Goal: Book appointment/travel/reservation

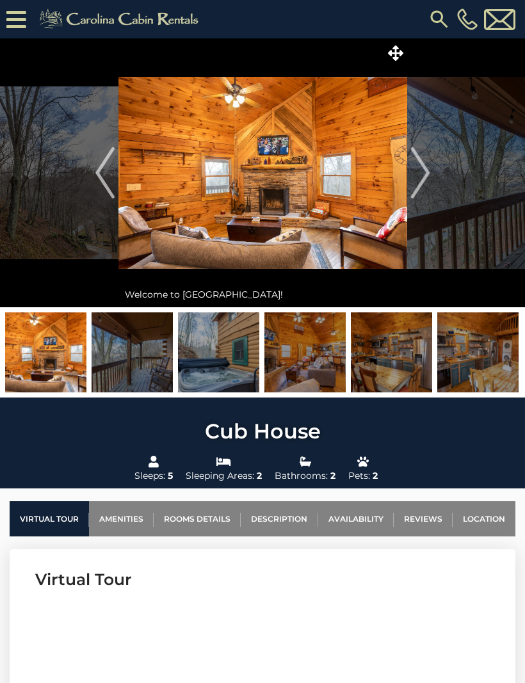
click at [43, 350] on img at bounding box center [45, 352] width 81 height 80
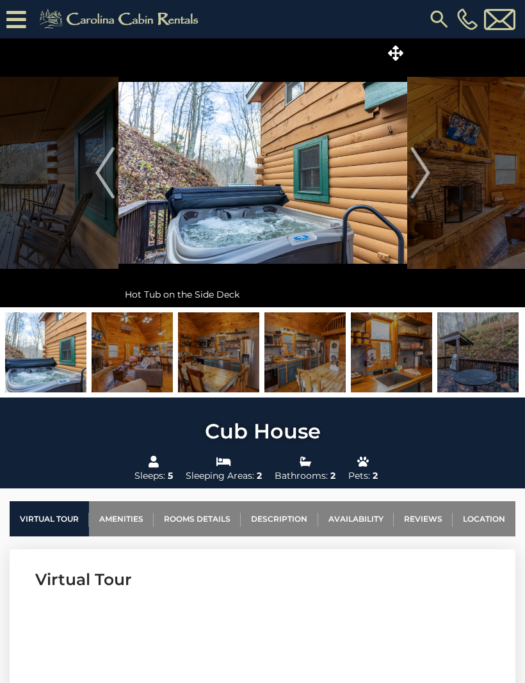
click at [430, 177] on button "Next" at bounding box center [420, 172] width 26 height 269
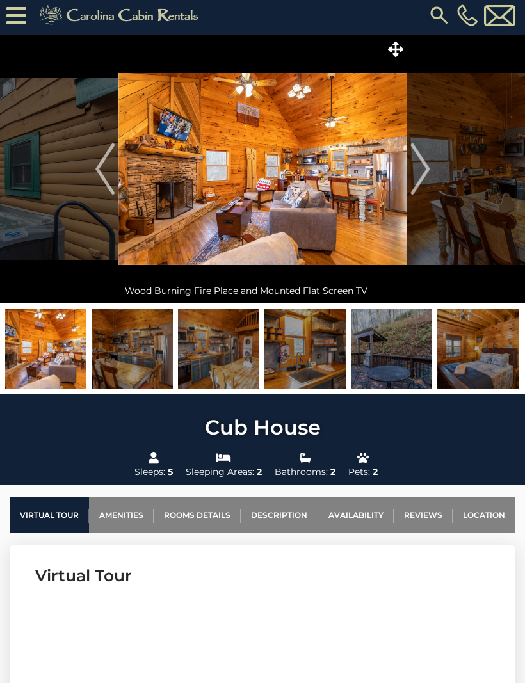
scroll to position [4, 0]
click at [338, 206] on img at bounding box center [262, 169] width 288 height 269
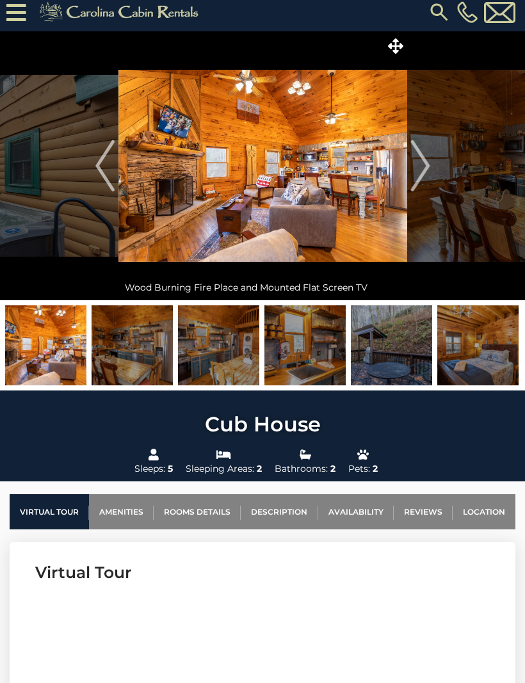
scroll to position [7, 0]
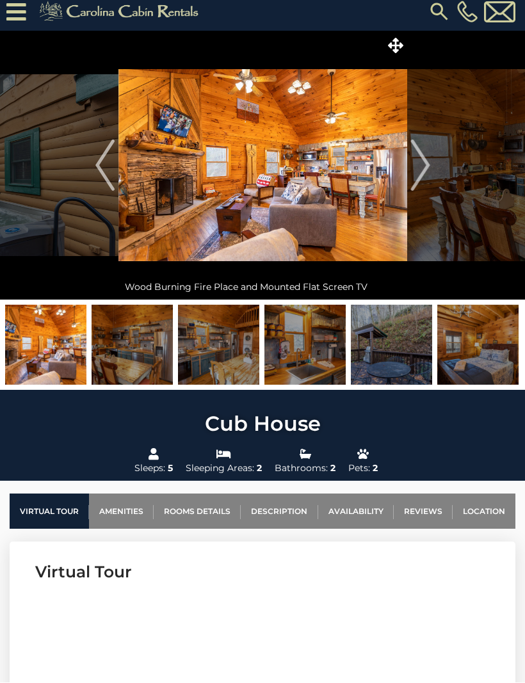
click at [355, 210] on img at bounding box center [262, 165] width 288 height 269
click at [428, 166] on img "Next" at bounding box center [419, 164] width 19 height 51
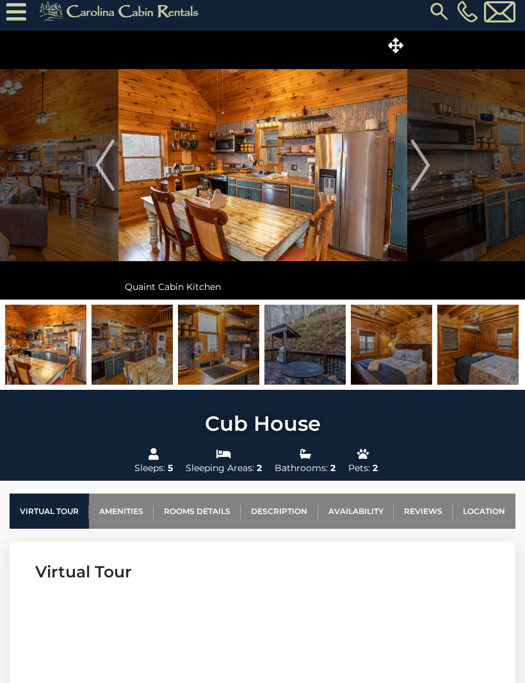
click at [426, 175] on img "Next" at bounding box center [419, 164] width 19 height 51
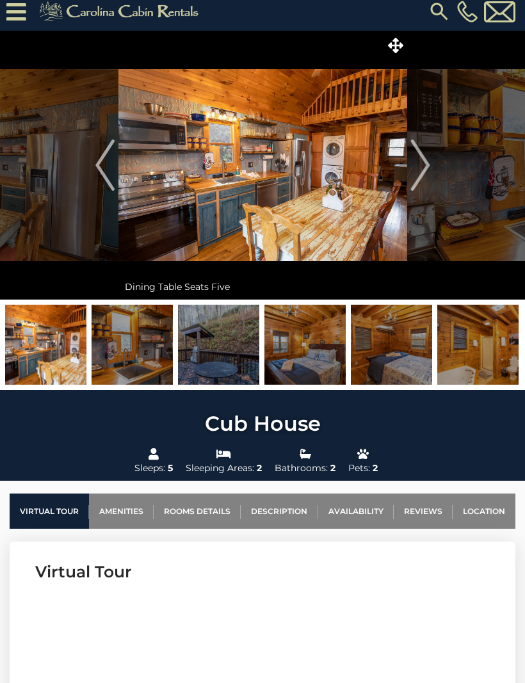
click at [429, 170] on img "Next" at bounding box center [419, 164] width 19 height 51
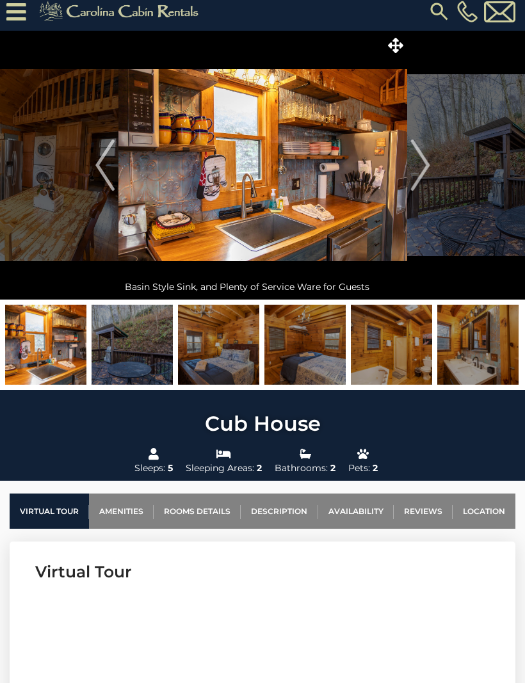
click at [432, 170] on button "Next" at bounding box center [420, 165] width 26 height 269
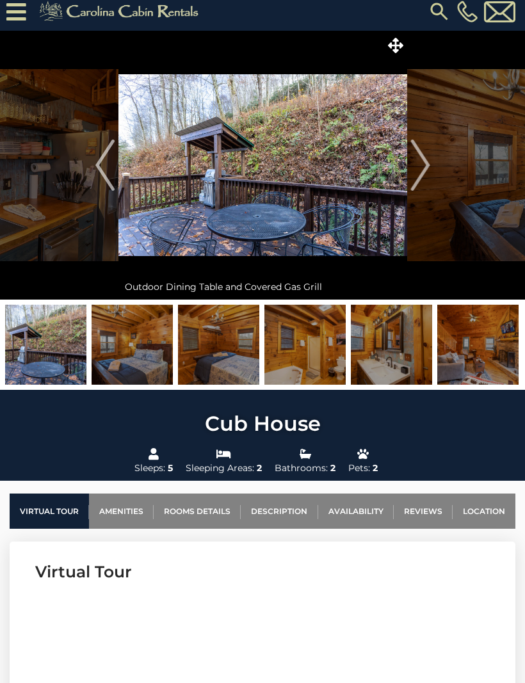
click at [425, 172] on img "Next" at bounding box center [419, 164] width 19 height 51
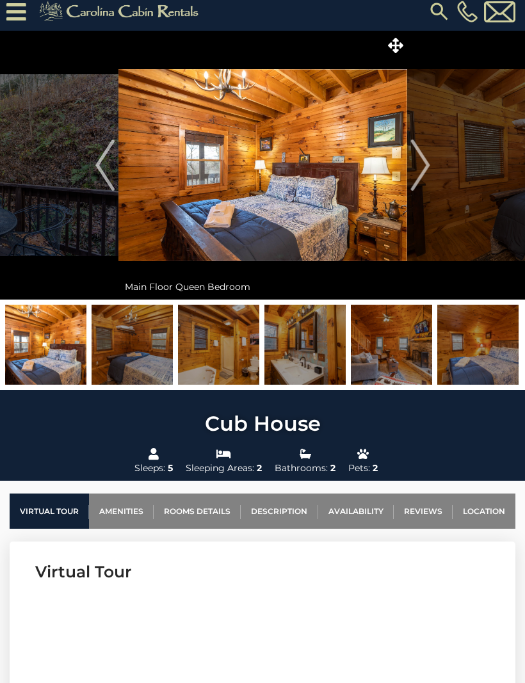
click at [431, 176] on button "Next" at bounding box center [420, 165] width 26 height 269
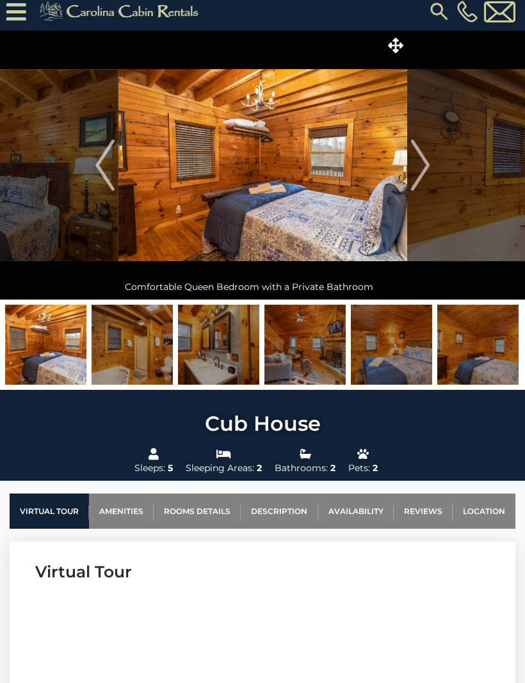
click at [425, 170] on img "Next" at bounding box center [419, 164] width 19 height 51
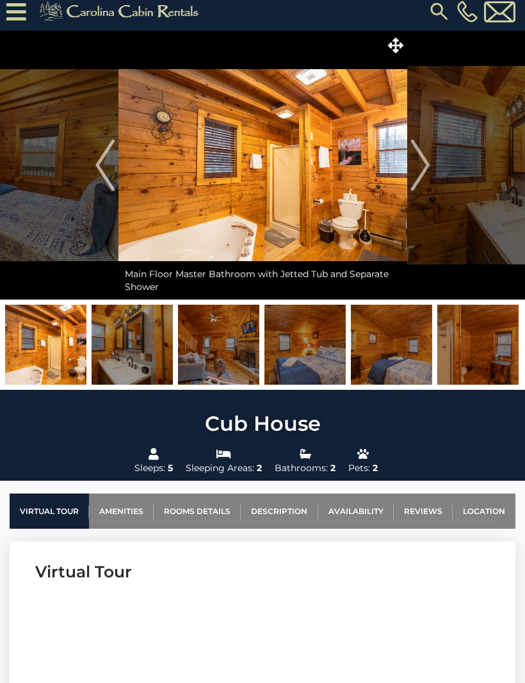
click at [102, 174] on img "Previous" at bounding box center [104, 164] width 19 height 51
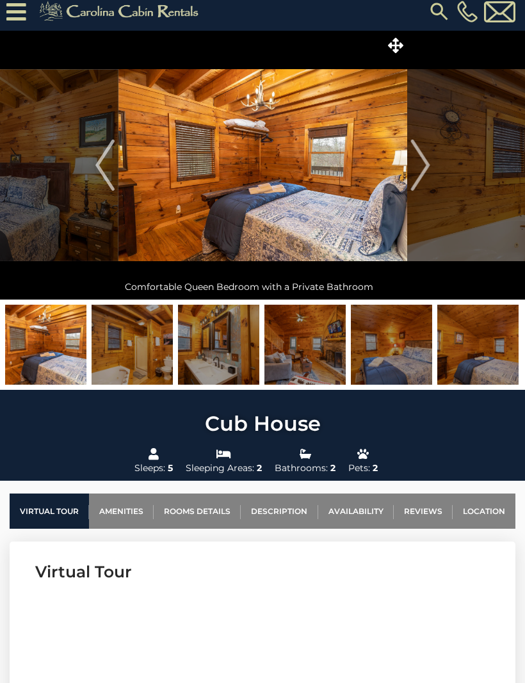
click at [428, 170] on img "Next" at bounding box center [419, 164] width 19 height 51
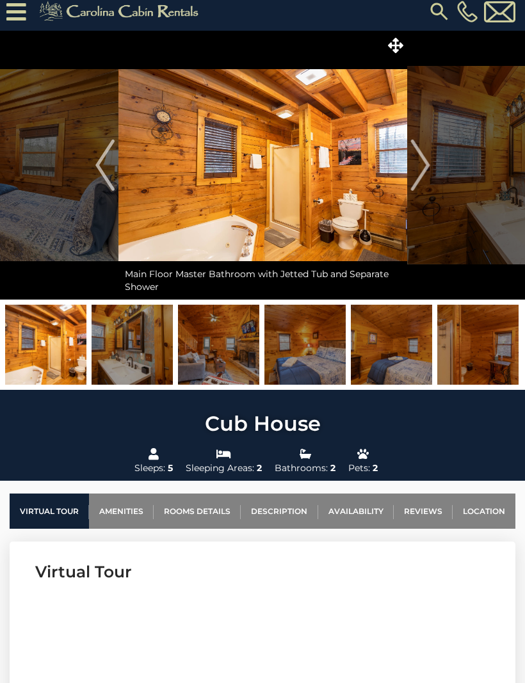
click at [430, 176] on button "Next" at bounding box center [420, 165] width 26 height 269
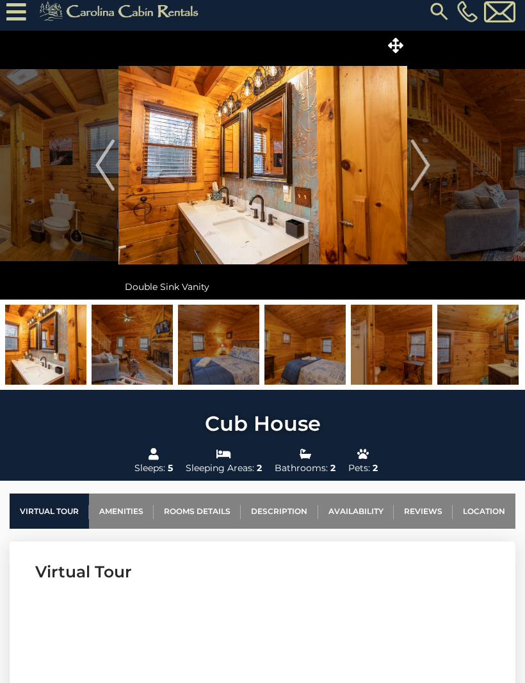
click at [431, 172] on button "Next" at bounding box center [420, 165] width 26 height 269
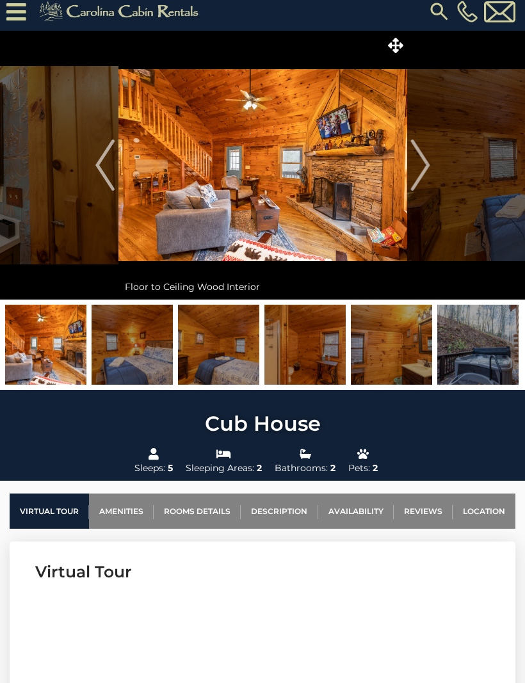
click at [430, 170] on button "Next" at bounding box center [420, 165] width 26 height 269
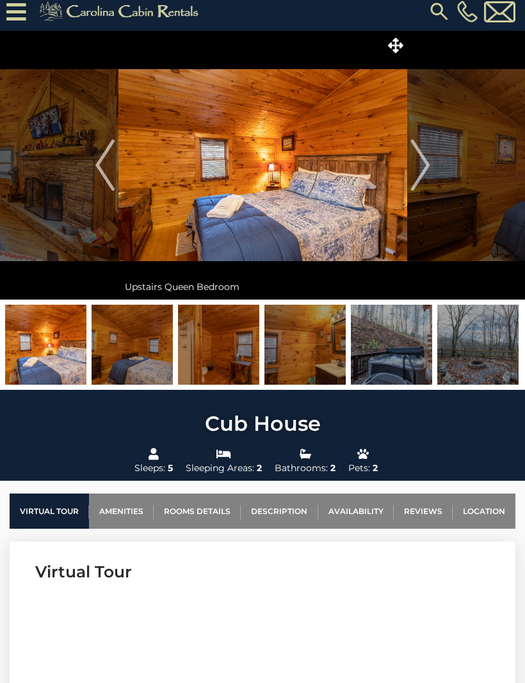
click at [430, 171] on button "Next" at bounding box center [420, 165] width 26 height 269
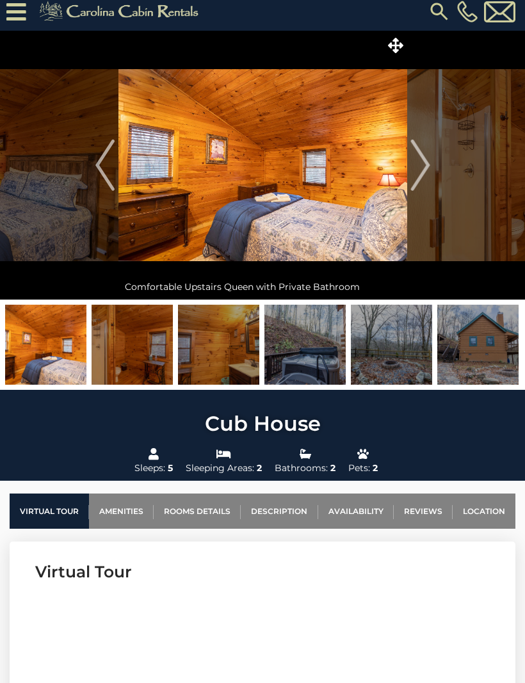
click at [432, 173] on button "Next" at bounding box center [420, 165] width 26 height 269
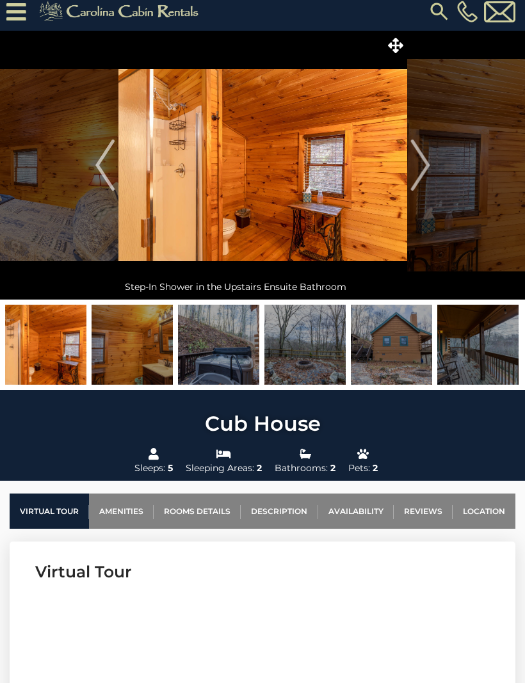
click at [422, 170] on img "Next" at bounding box center [419, 164] width 19 height 51
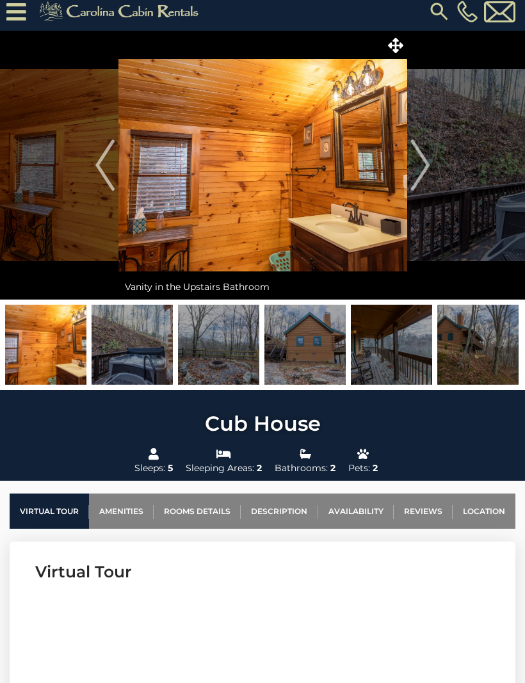
click at [429, 174] on img "Next" at bounding box center [419, 164] width 19 height 51
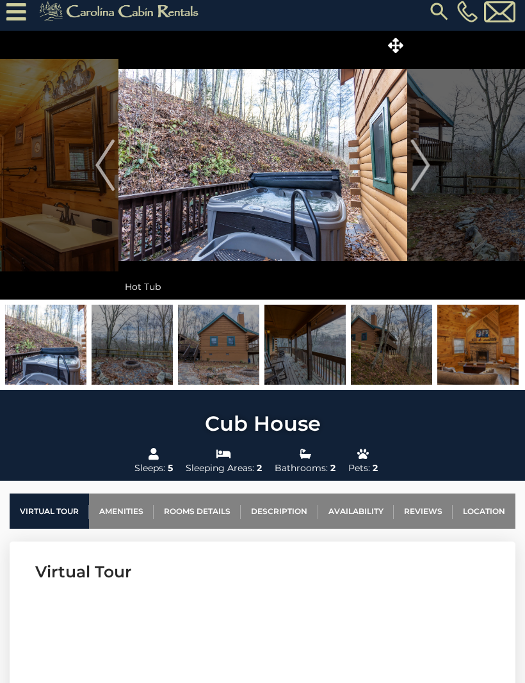
click at [417, 182] on img "Next" at bounding box center [419, 164] width 19 height 51
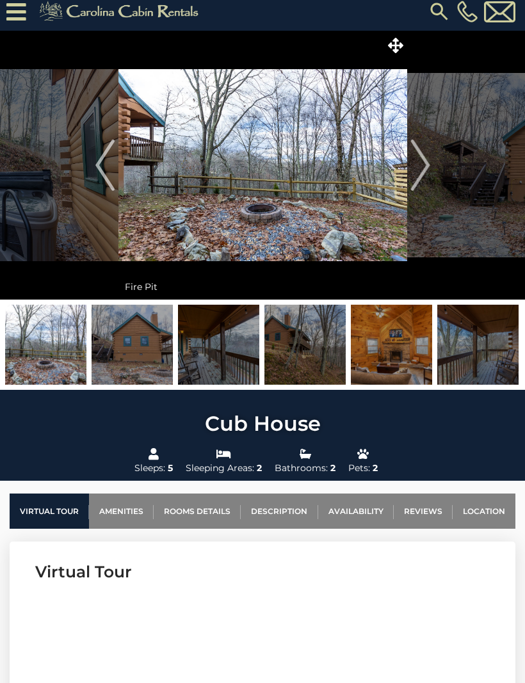
click at [430, 172] on button "Next" at bounding box center [420, 165] width 26 height 269
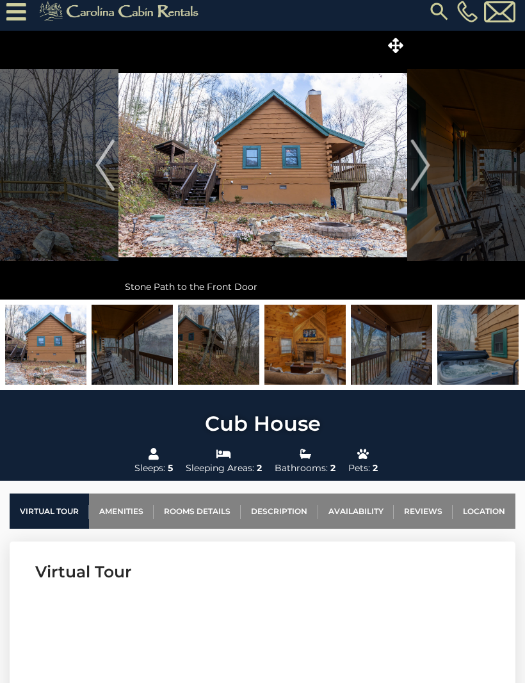
click at [425, 173] on img "Next" at bounding box center [419, 164] width 19 height 51
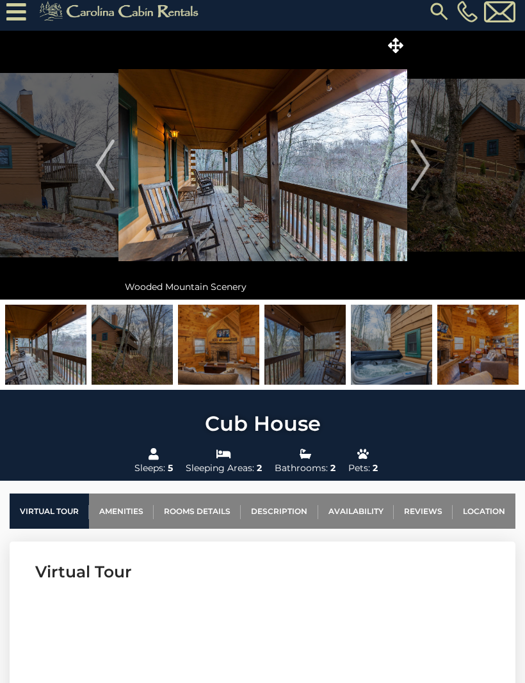
click at [429, 177] on img "Next" at bounding box center [419, 164] width 19 height 51
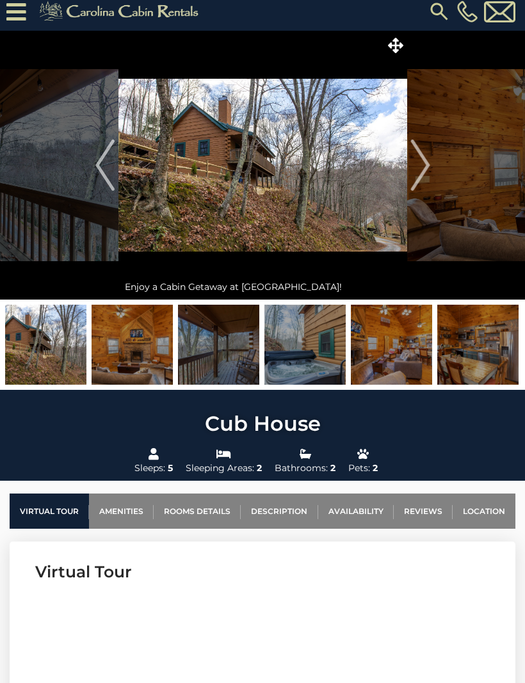
click at [429, 177] on img "Next" at bounding box center [419, 164] width 19 height 51
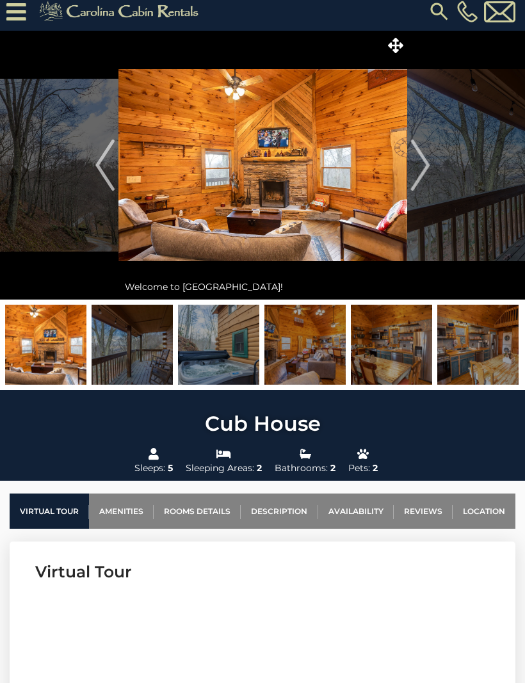
click at [345, 510] on link "Availability" at bounding box center [355, 510] width 75 height 35
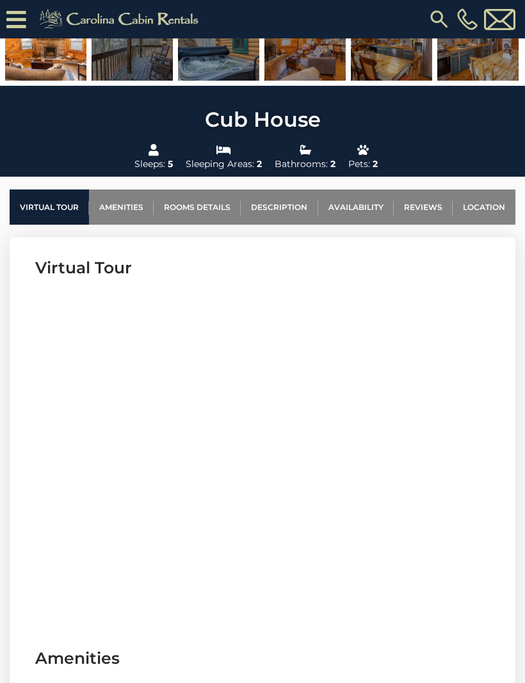
scroll to position [377, 0]
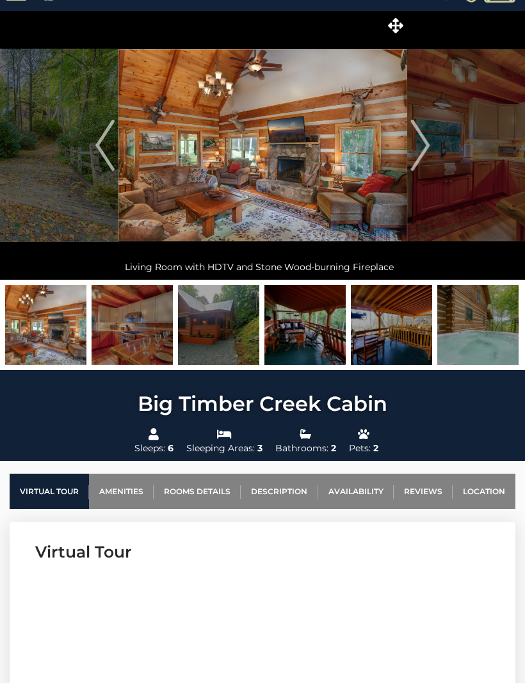
click at [427, 151] on img "Next" at bounding box center [419, 145] width 19 height 51
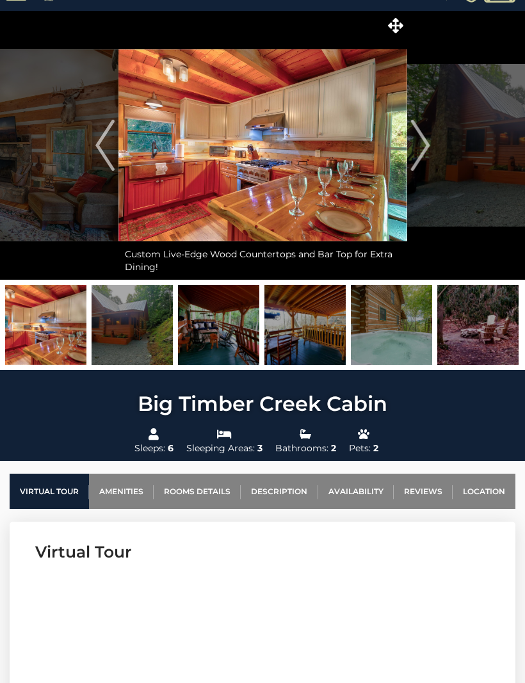
click at [428, 156] on img "Next" at bounding box center [419, 145] width 19 height 51
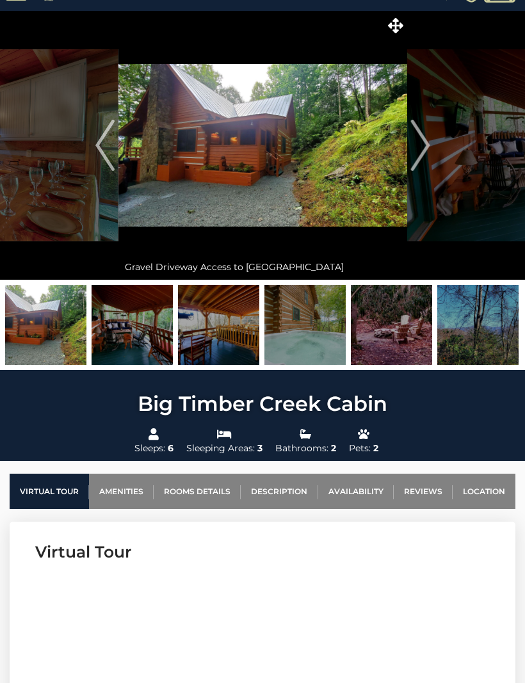
click at [426, 148] on img "Next" at bounding box center [419, 145] width 19 height 51
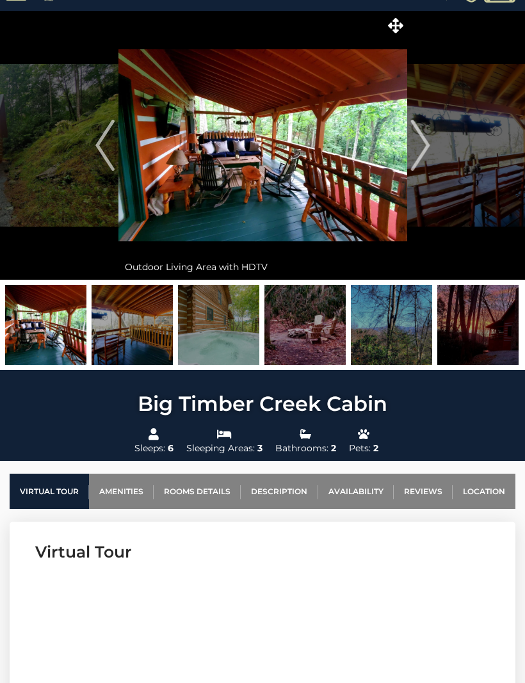
click at [423, 157] on img "Next" at bounding box center [419, 145] width 19 height 51
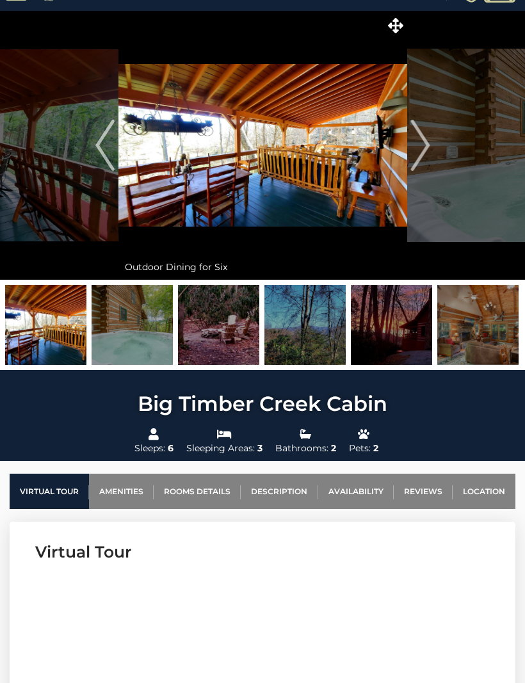
click at [429, 157] on img "Next" at bounding box center [419, 145] width 19 height 51
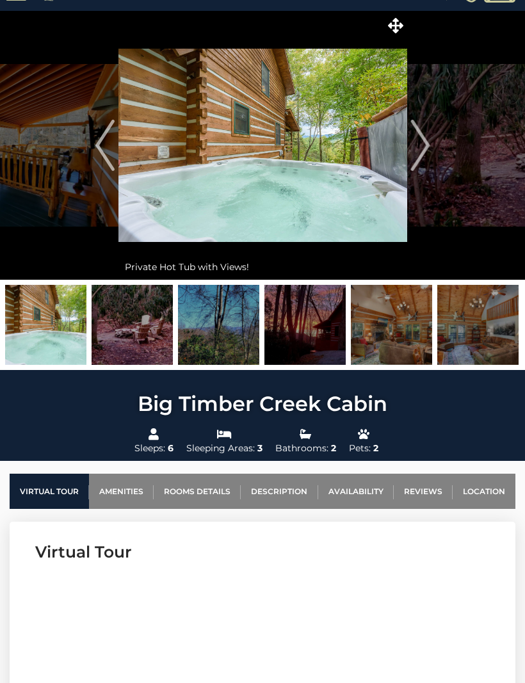
click at [425, 158] on img "Next" at bounding box center [419, 145] width 19 height 51
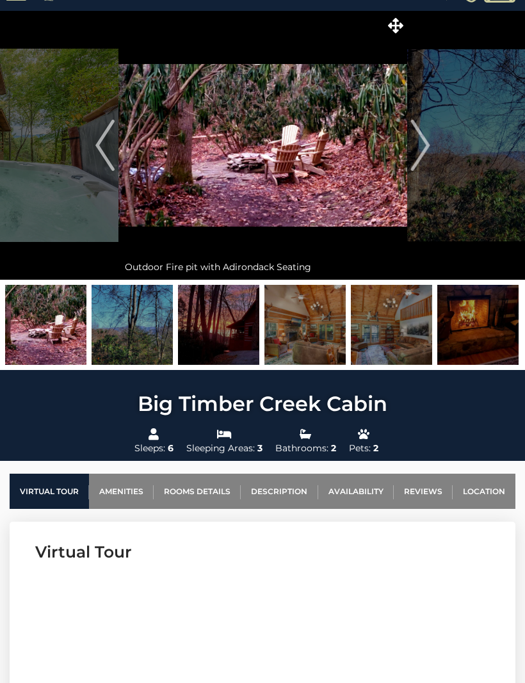
click at [425, 158] on img "Next" at bounding box center [419, 145] width 19 height 51
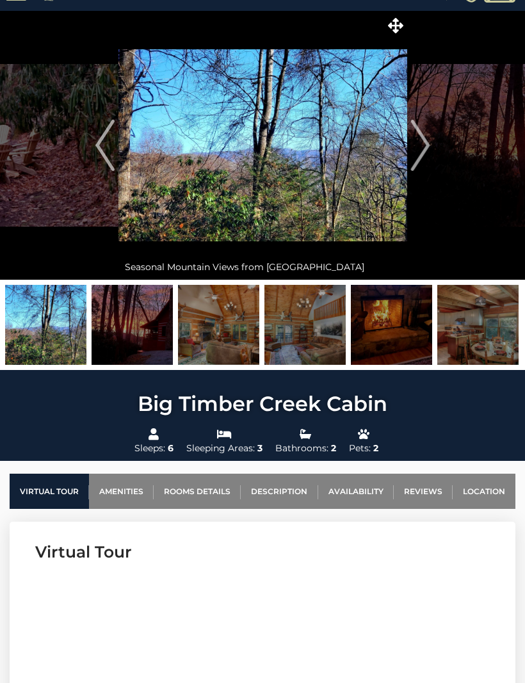
click at [420, 162] on img "Next" at bounding box center [419, 145] width 19 height 51
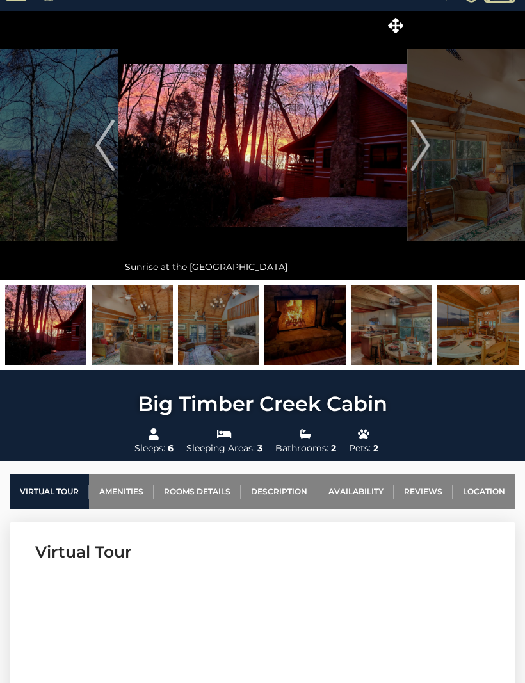
click at [422, 157] on img "Next" at bounding box center [419, 145] width 19 height 51
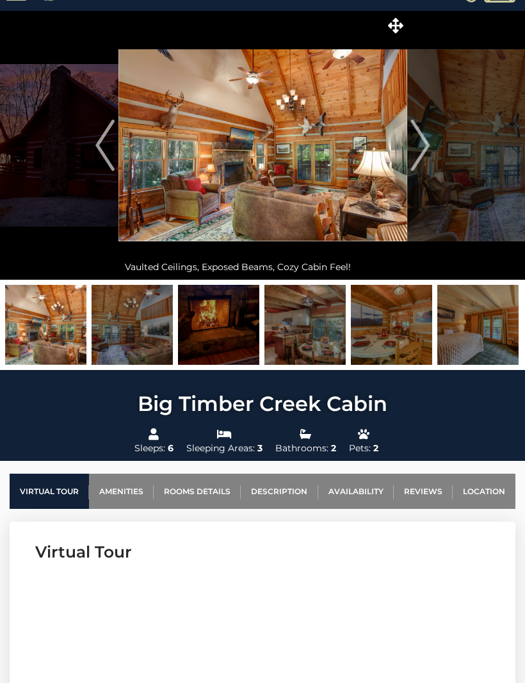
click at [424, 145] on img "Next" at bounding box center [419, 145] width 19 height 51
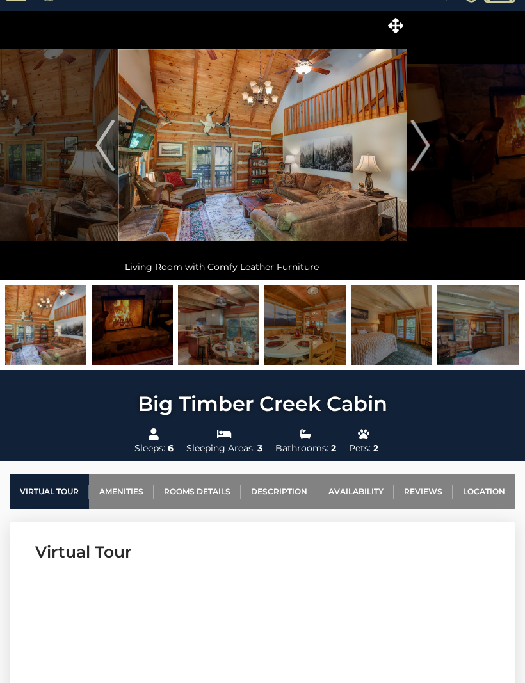
click at [429, 154] on img "Next" at bounding box center [419, 145] width 19 height 51
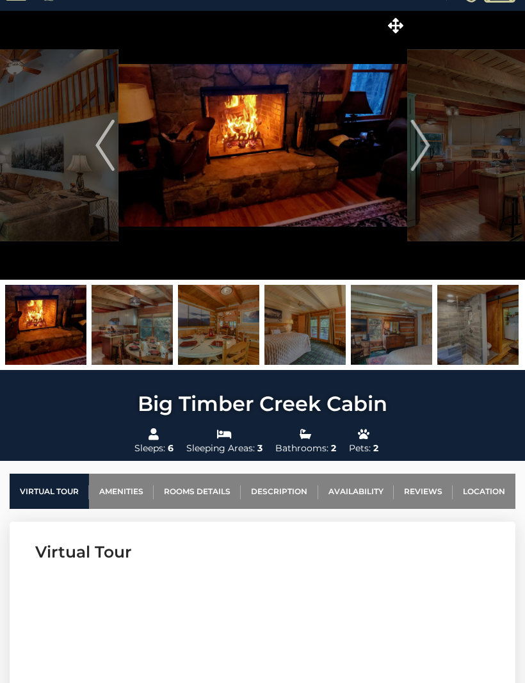
click at [422, 159] on img "Next" at bounding box center [419, 145] width 19 height 51
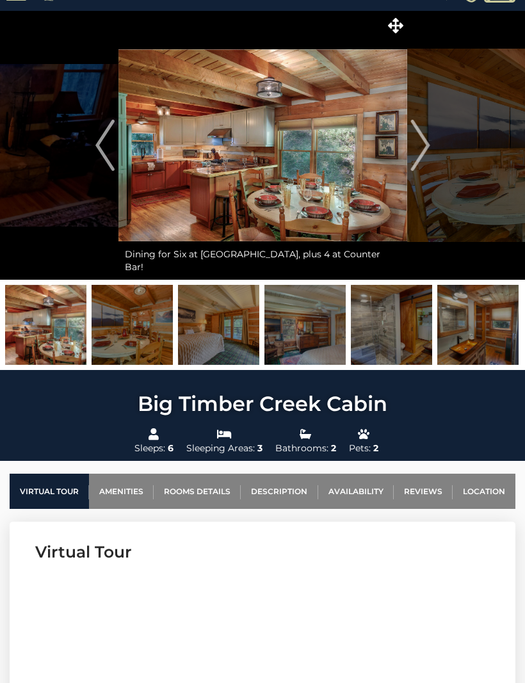
click at [419, 145] on img "Next" at bounding box center [419, 145] width 19 height 51
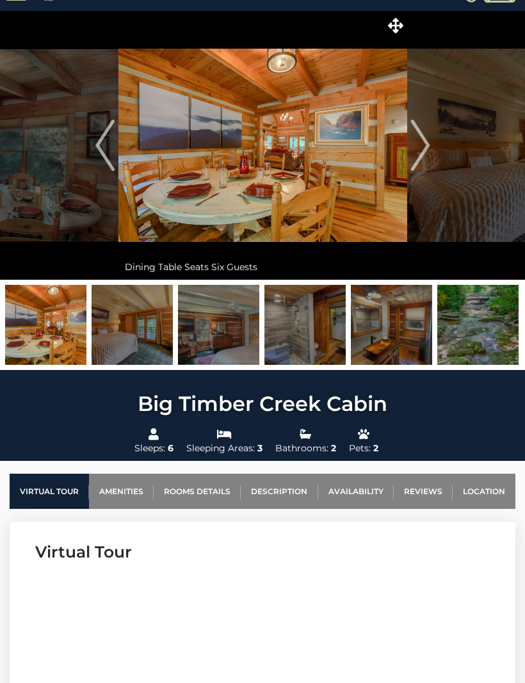
click at [425, 147] on img "Next" at bounding box center [419, 145] width 19 height 51
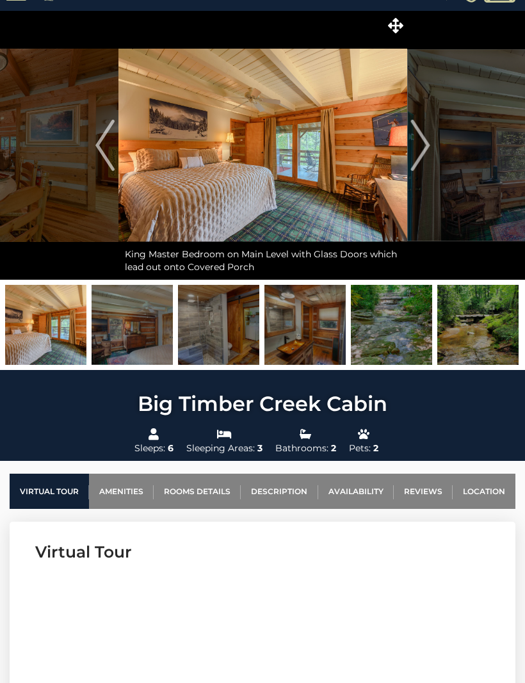
click at [432, 155] on button "Next" at bounding box center [420, 145] width 26 height 269
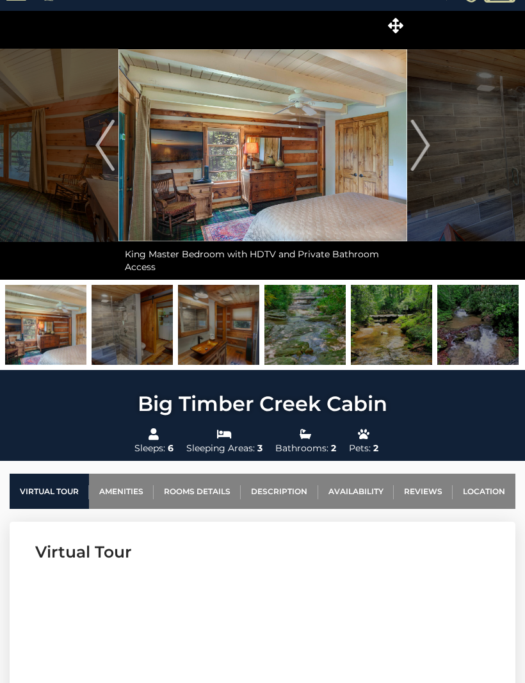
click at [423, 162] on img "Next" at bounding box center [419, 145] width 19 height 51
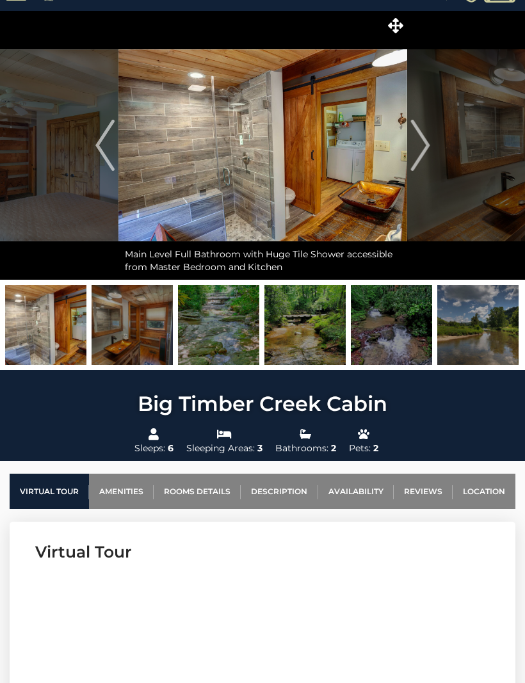
click at [425, 149] on img "Next" at bounding box center [419, 145] width 19 height 51
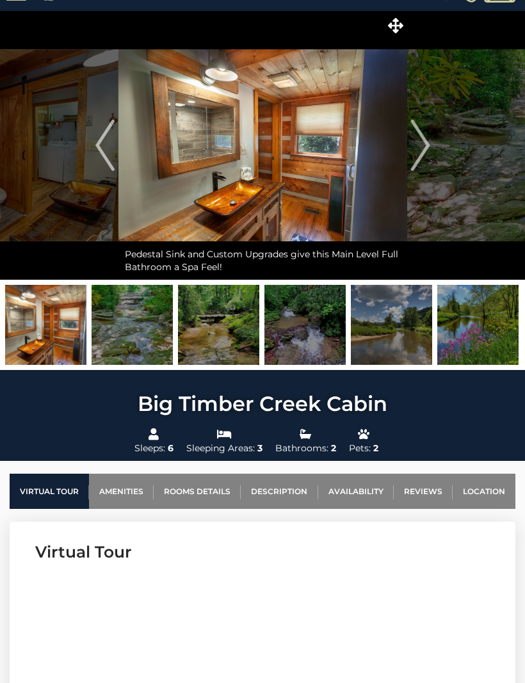
click at [429, 153] on img "Next" at bounding box center [419, 145] width 19 height 51
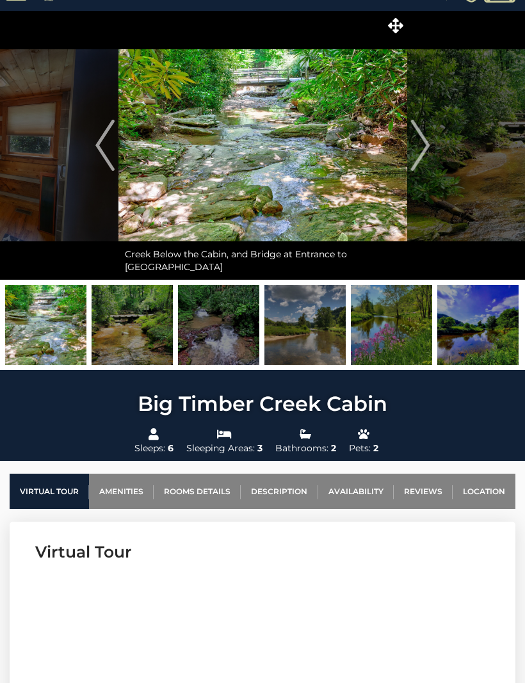
click at [430, 155] on button "Next" at bounding box center [420, 145] width 26 height 269
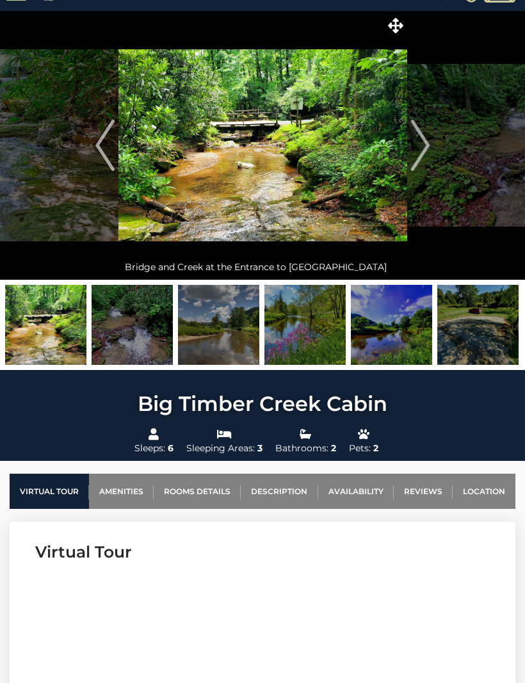
click at [429, 155] on img "Next" at bounding box center [419, 145] width 19 height 51
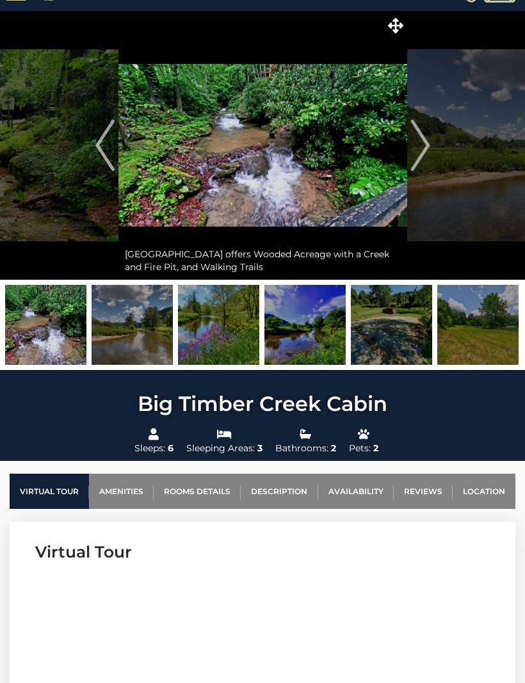
click at [429, 146] on img "Next" at bounding box center [419, 145] width 19 height 51
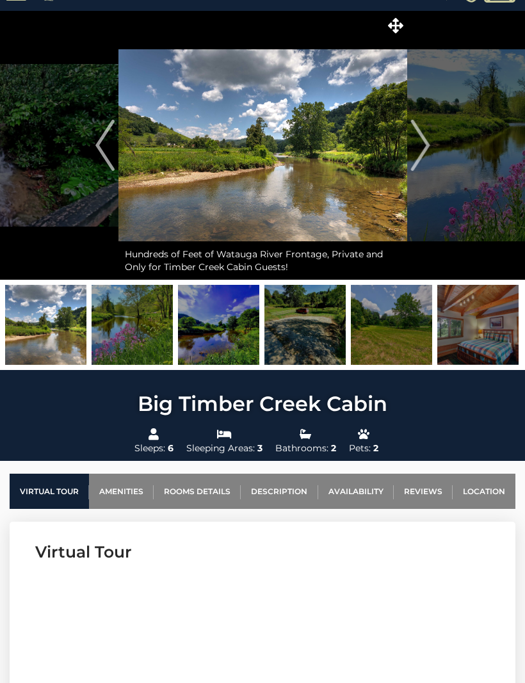
click at [423, 159] on img "Next" at bounding box center [419, 145] width 19 height 51
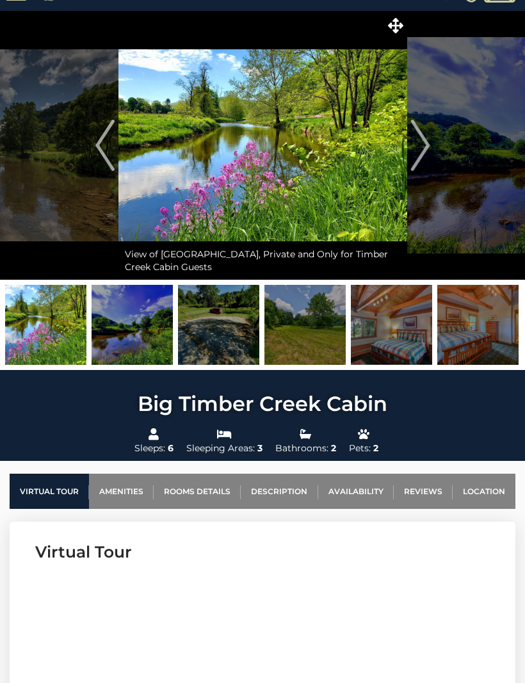
click at [422, 154] on img "Next" at bounding box center [419, 145] width 19 height 51
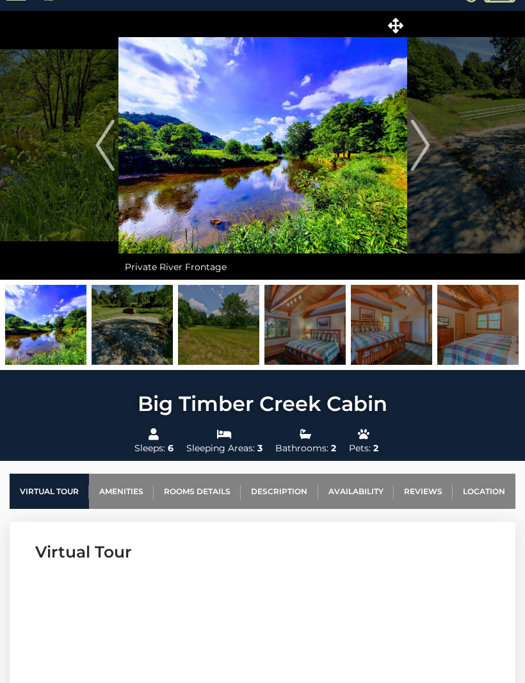
click at [432, 158] on button "Next" at bounding box center [420, 145] width 26 height 269
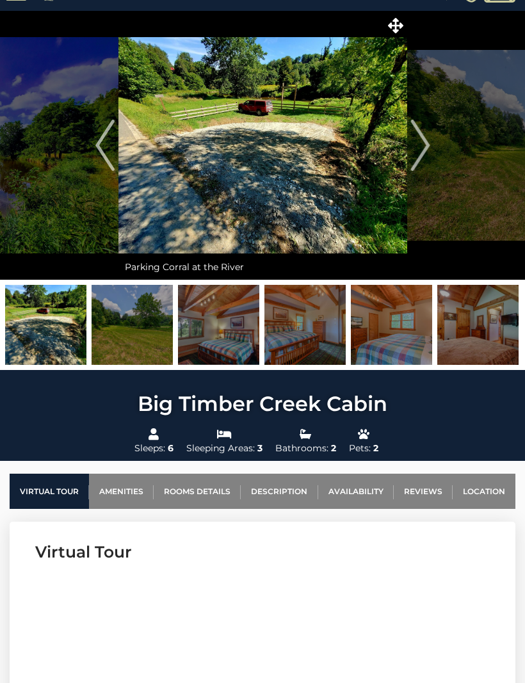
click at [425, 154] on img "Next" at bounding box center [419, 145] width 19 height 51
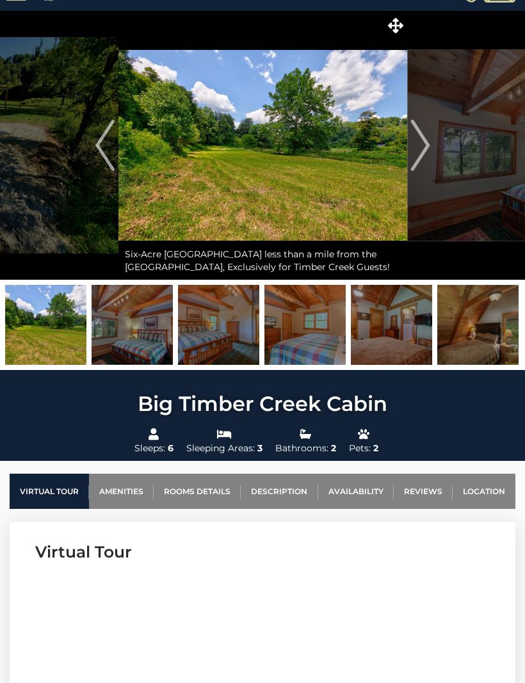
click at [428, 152] on img "Next" at bounding box center [419, 145] width 19 height 51
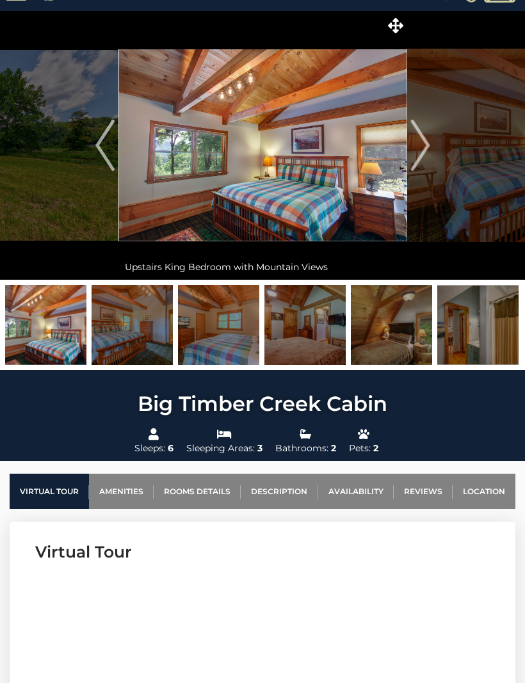
click at [426, 155] on img "Next" at bounding box center [419, 145] width 19 height 51
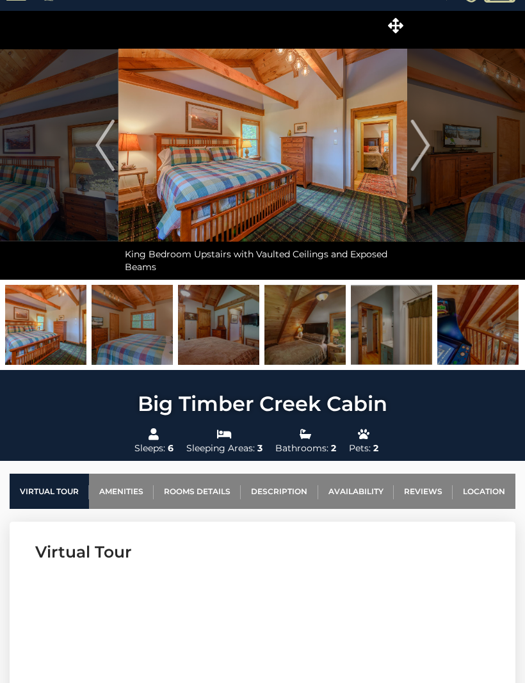
click at [417, 164] on img "Next" at bounding box center [419, 145] width 19 height 51
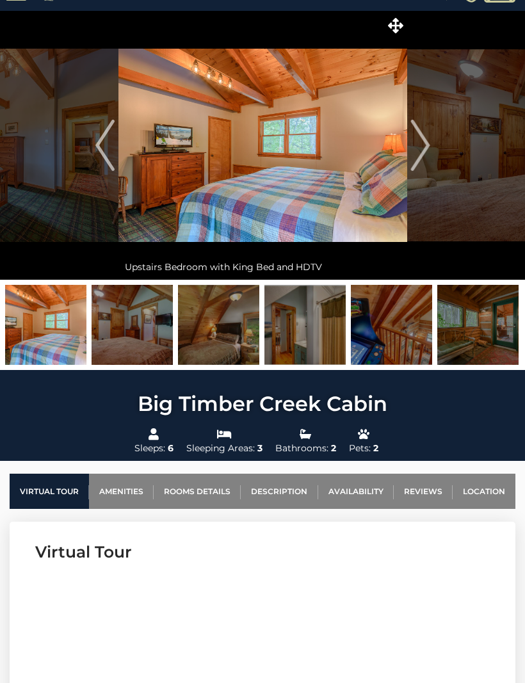
click at [428, 162] on img "Next" at bounding box center [419, 145] width 19 height 51
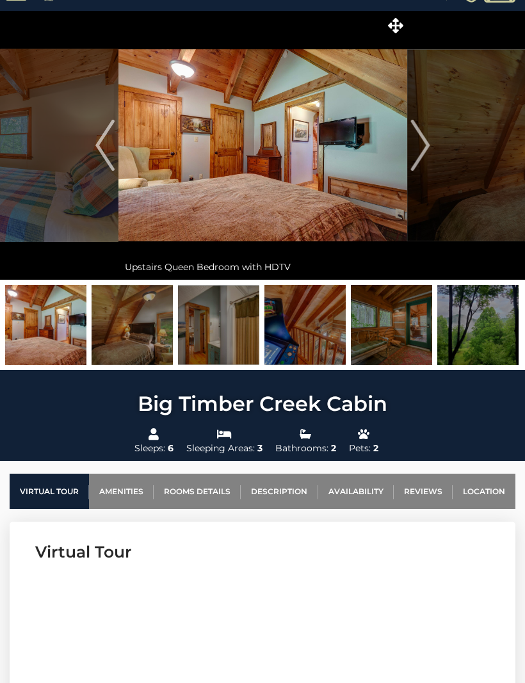
click at [426, 162] on img "Next" at bounding box center [419, 145] width 19 height 51
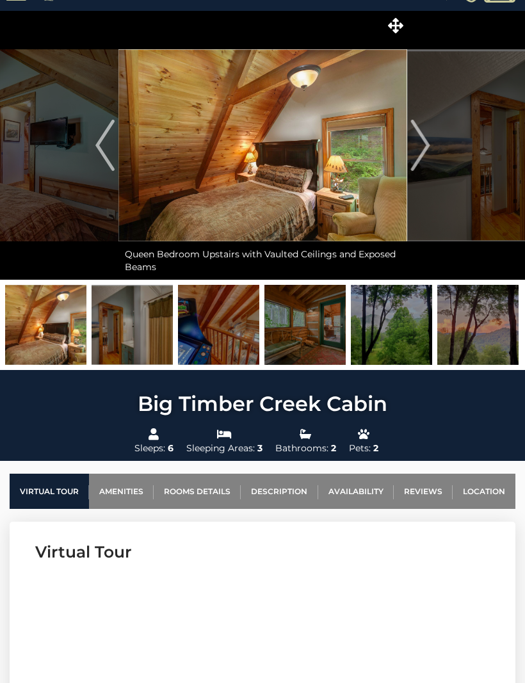
click at [427, 157] on img "Next" at bounding box center [419, 145] width 19 height 51
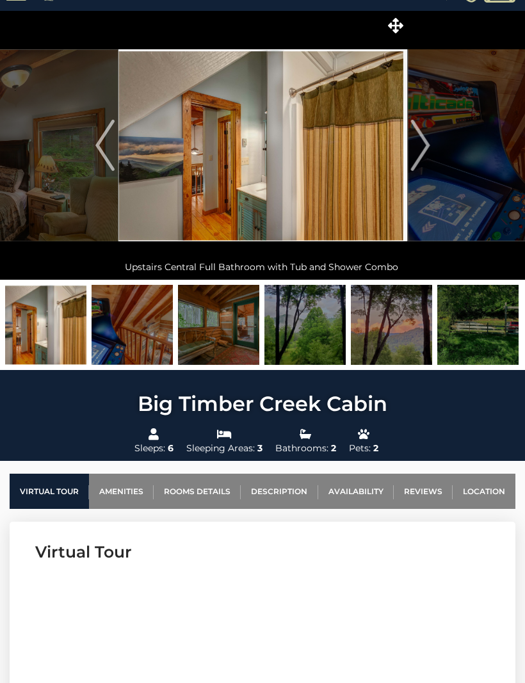
click at [428, 154] on img "Next" at bounding box center [419, 145] width 19 height 51
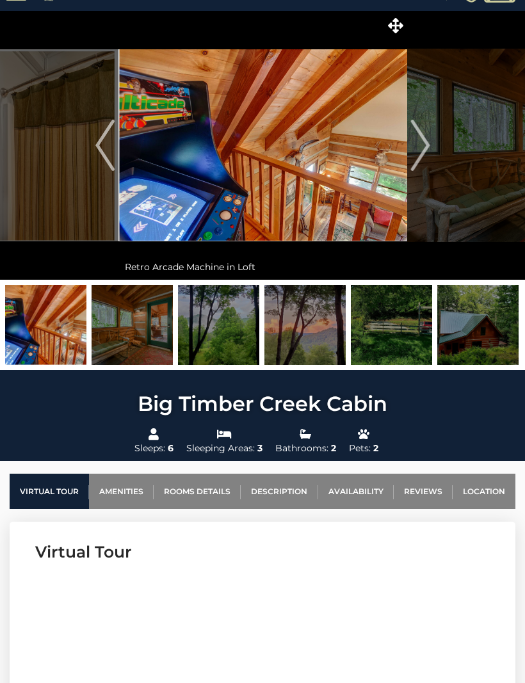
click at [425, 153] on img "Next" at bounding box center [419, 145] width 19 height 51
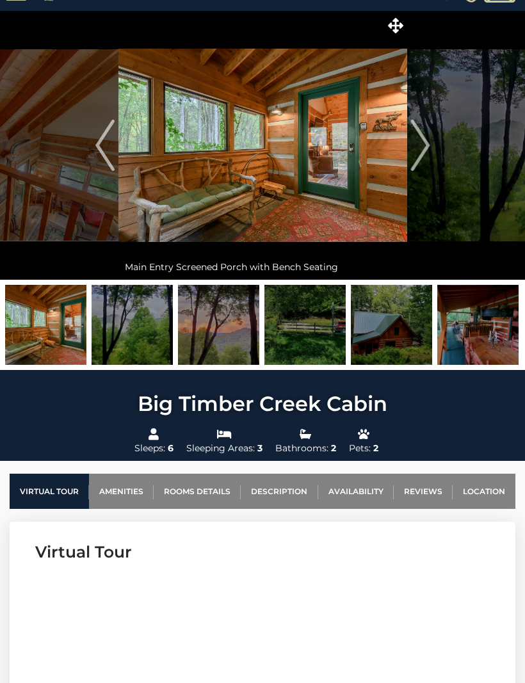
click at [428, 156] on img "Next" at bounding box center [419, 145] width 19 height 51
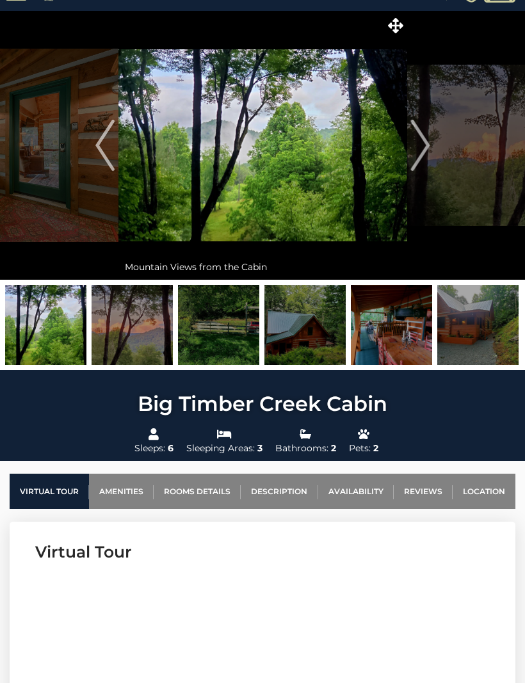
click at [426, 158] on img "Next" at bounding box center [419, 145] width 19 height 51
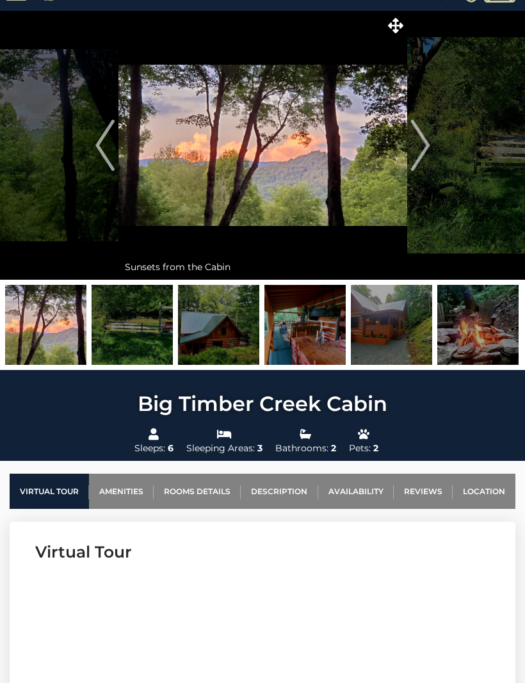
click at [425, 159] on img "Next" at bounding box center [419, 145] width 19 height 51
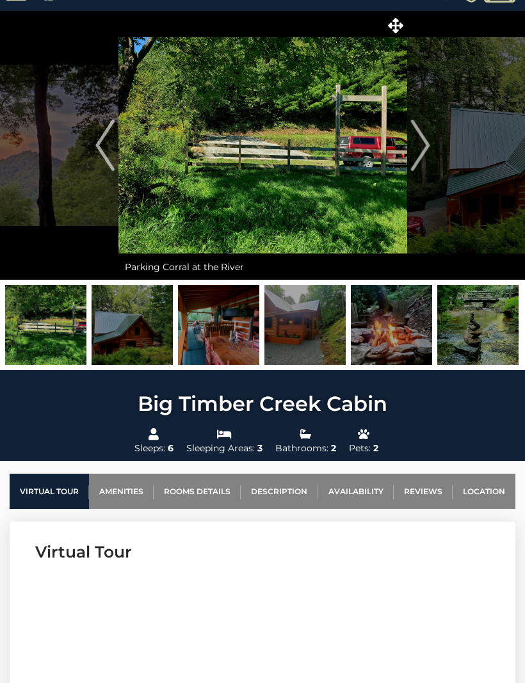
click at [426, 157] on img "Next" at bounding box center [419, 145] width 19 height 51
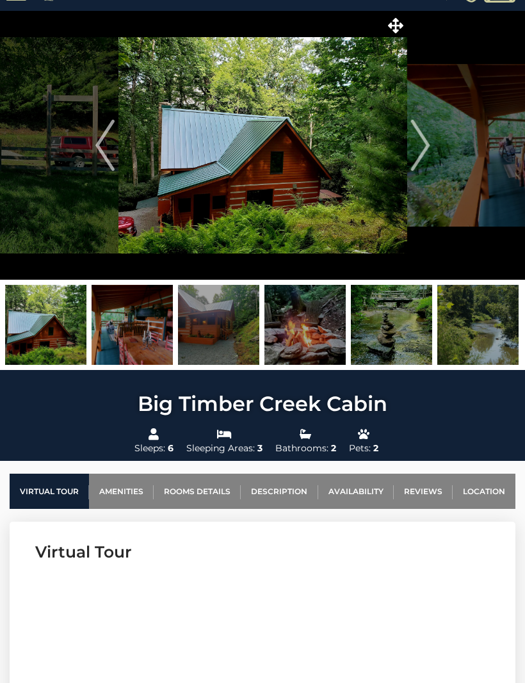
click at [427, 156] on img "Next" at bounding box center [419, 145] width 19 height 51
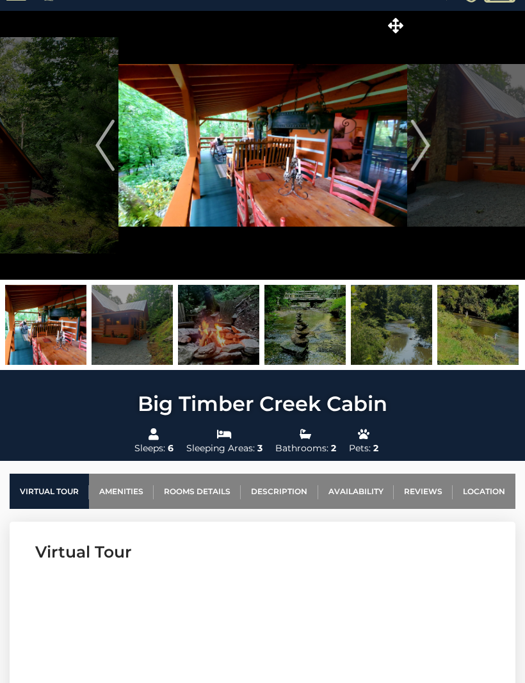
click at [427, 158] on img "Next" at bounding box center [419, 145] width 19 height 51
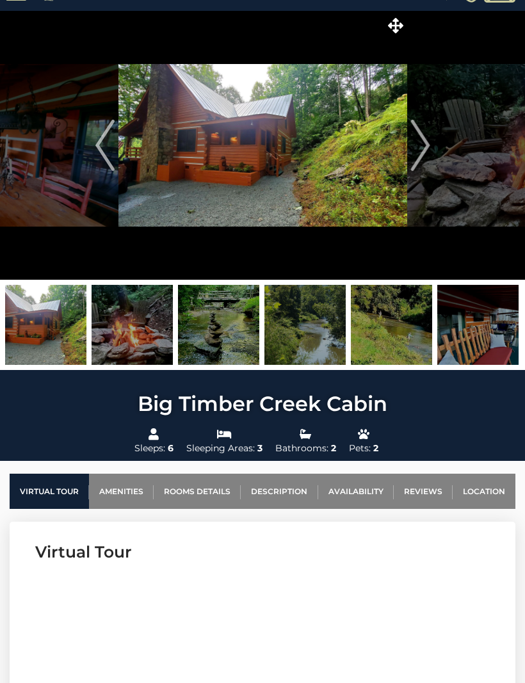
click at [425, 156] on img "Next" at bounding box center [419, 145] width 19 height 51
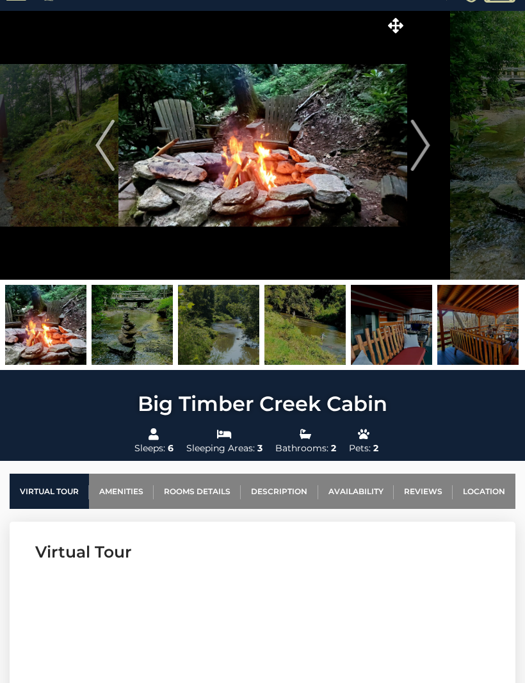
click at [432, 154] on button "Next" at bounding box center [420, 145] width 26 height 269
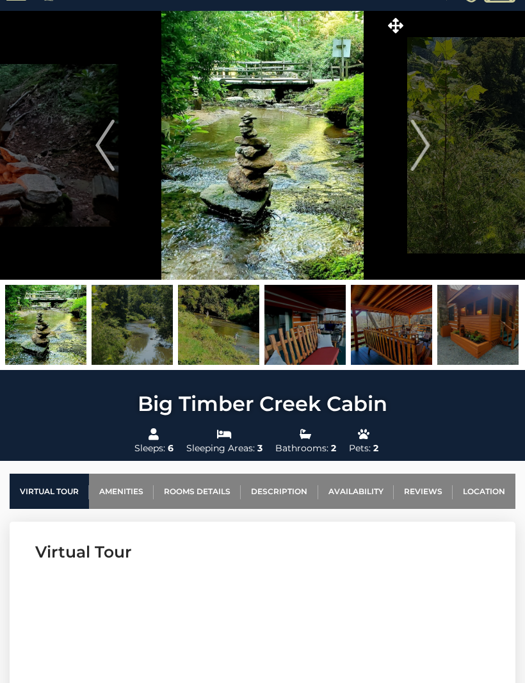
click at [425, 154] on img "Next" at bounding box center [419, 145] width 19 height 51
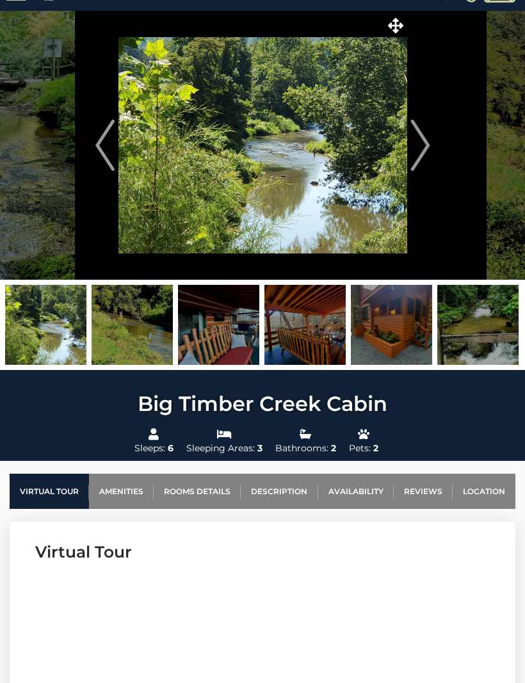
click at [421, 146] on img "Next" at bounding box center [419, 145] width 19 height 51
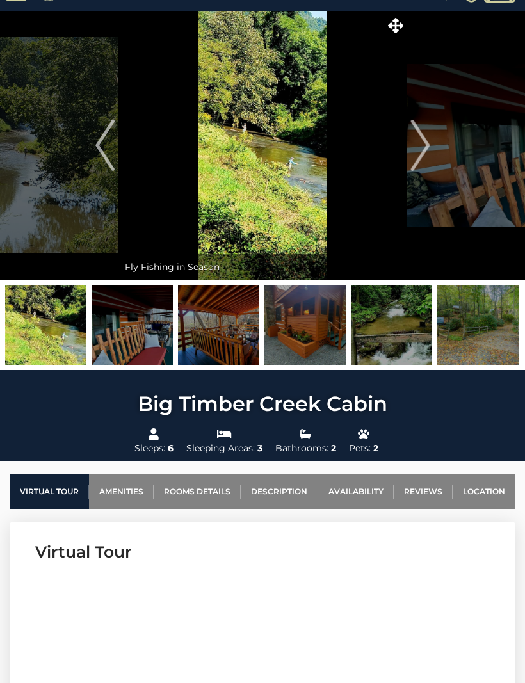
click at [431, 152] on button "Next" at bounding box center [420, 145] width 26 height 269
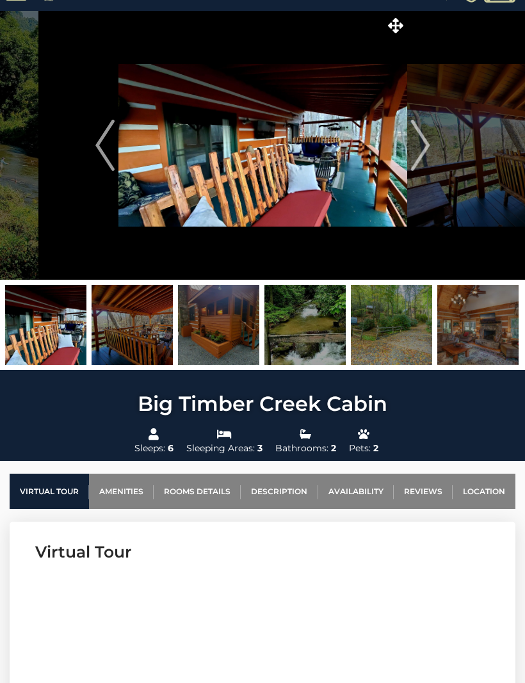
click at [423, 157] on img "Next" at bounding box center [419, 145] width 19 height 51
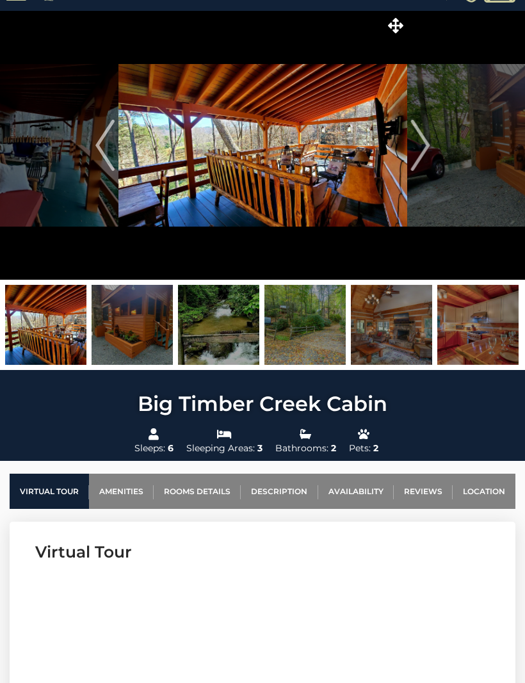
click at [427, 156] on img "Next" at bounding box center [419, 145] width 19 height 51
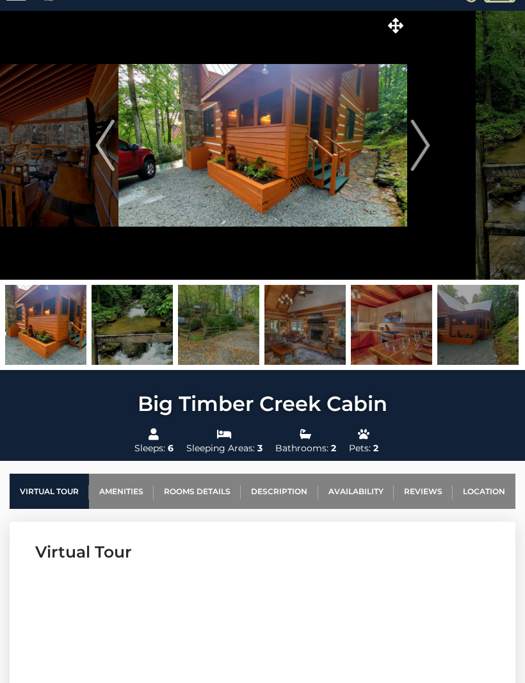
click at [422, 155] on img "Next" at bounding box center [419, 145] width 19 height 51
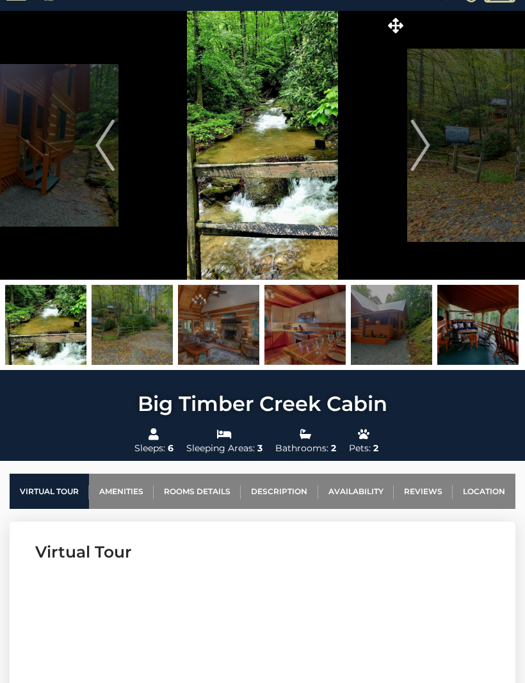
click at [100, 157] on img "Previous" at bounding box center [104, 145] width 19 height 51
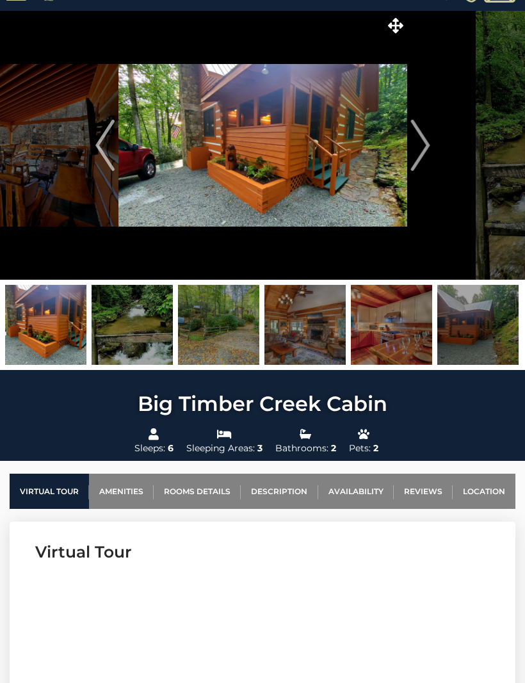
click at [426, 150] on img "Next" at bounding box center [419, 145] width 19 height 51
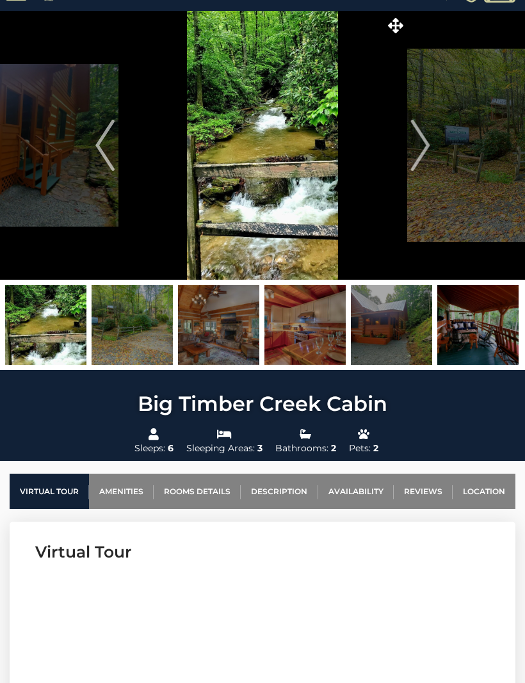
click at [416, 154] on img "Next" at bounding box center [419, 145] width 19 height 51
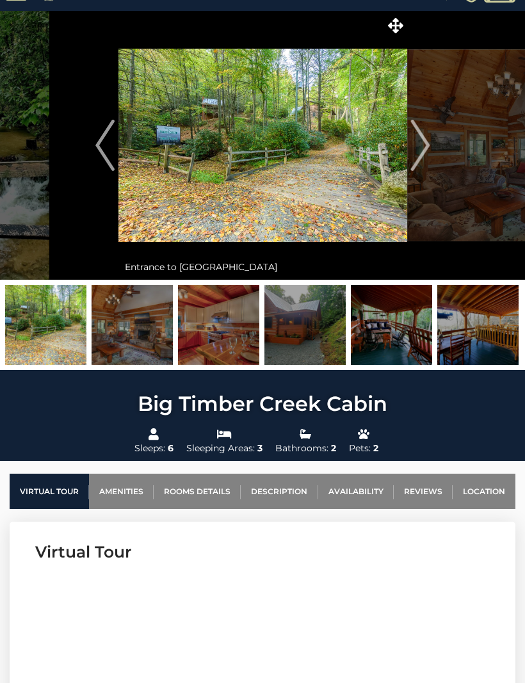
click at [423, 155] on img "Next" at bounding box center [419, 145] width 19 height 51
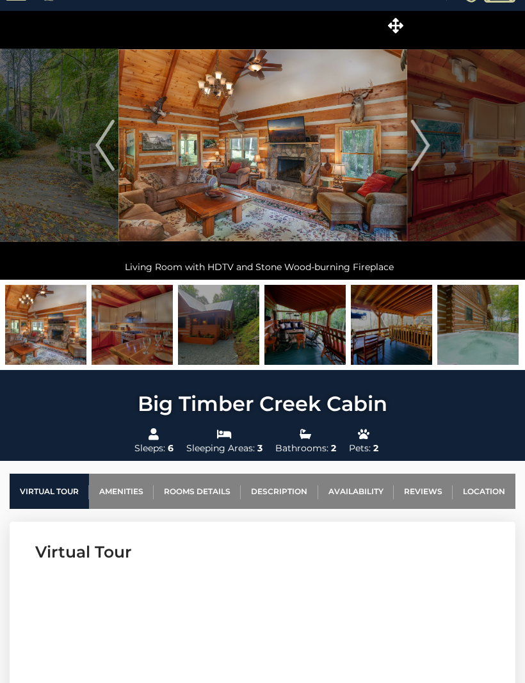
click at [359, 488] on link "Availability" at bounding box center [355, 490] width 75 height 35
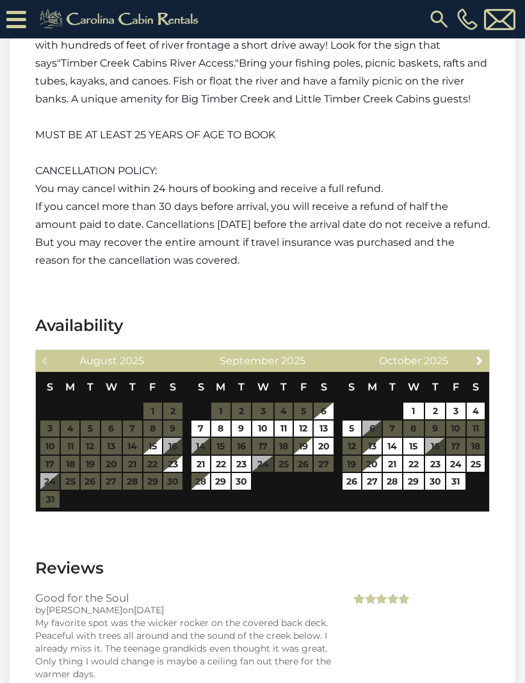
scroll to position [2580, 0]
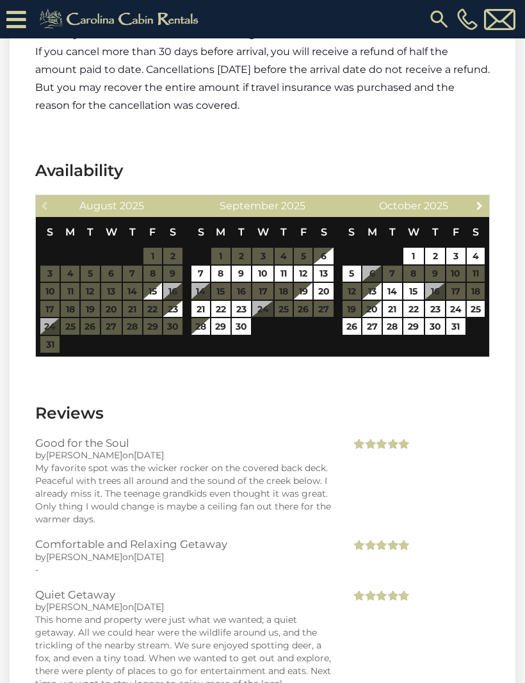
click at [478, 200] on span "Next" at bounding box center [479, 205] width 10 height 10
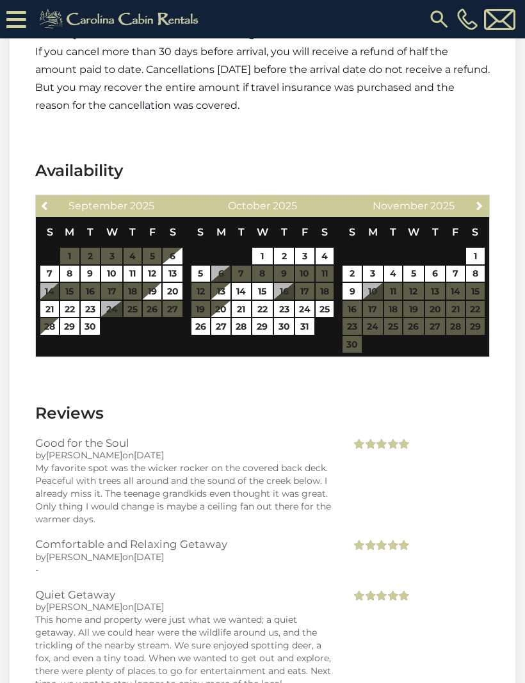
click at [482, 200] on span "Next" at bounding box center [479, 205] width 10 height 10
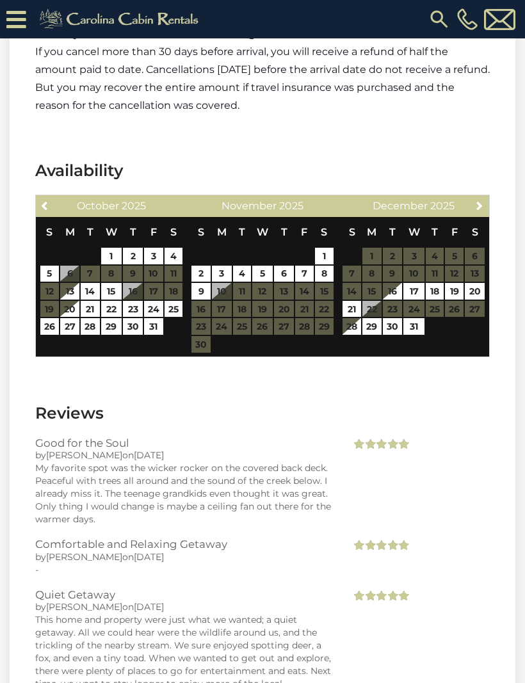
click at [483, 200] on span "Next" at bounding box center [479, 205] width 10 height 10
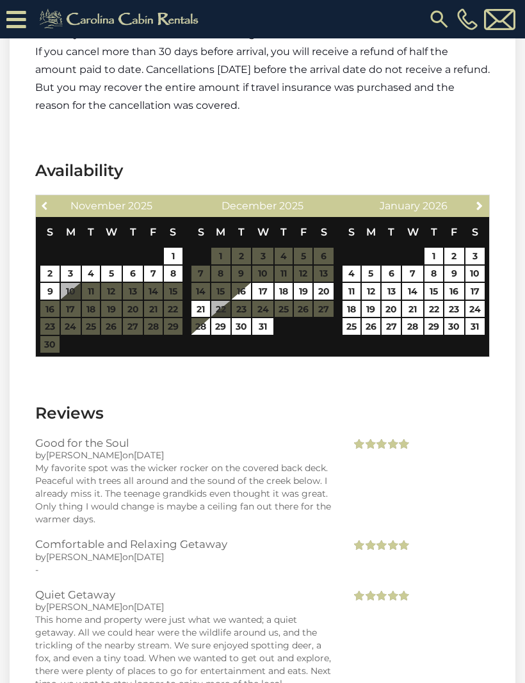
click at [45, 200] on span "Previous" at bounding box center [45, 205] width 10 height 10
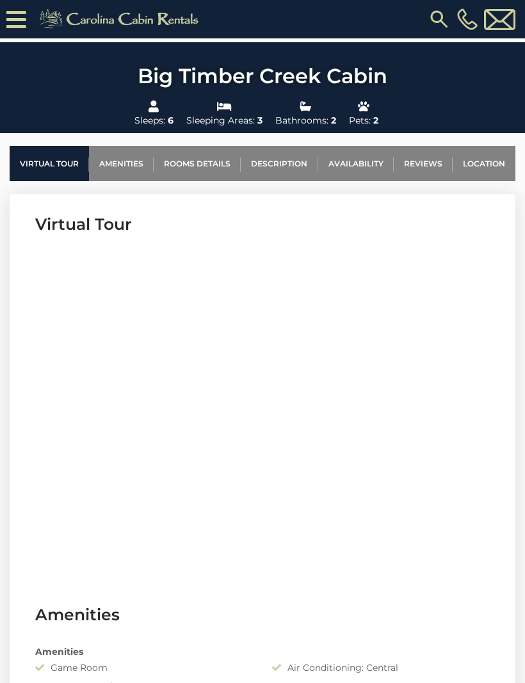
scroll to position [383, 0]
